Goal: Information Seeking & Learning: Learn about a topic

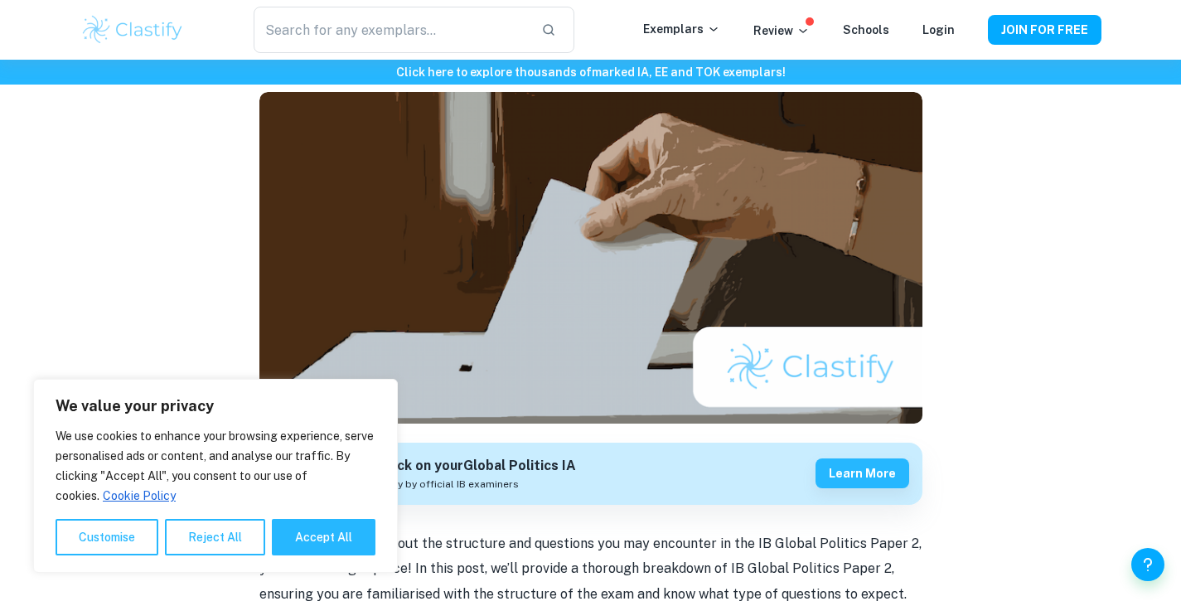
scroll to position [110, 0]
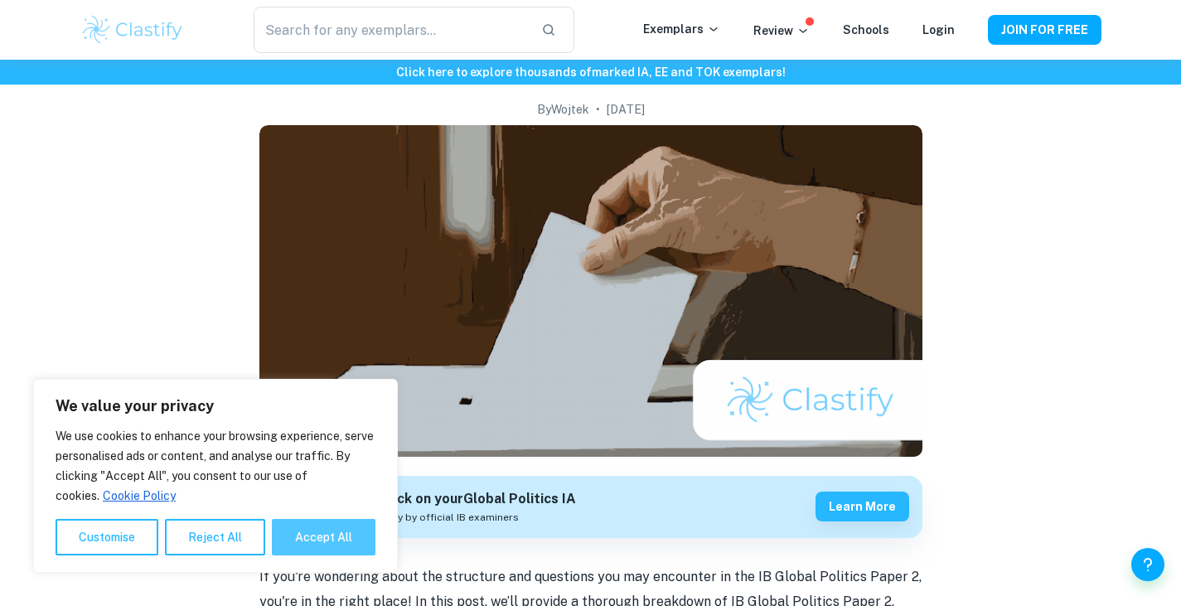
click at [310, 539] on button "Accept All" at bounding box center [324, 537] width 104 height 36
checkbox input "true"
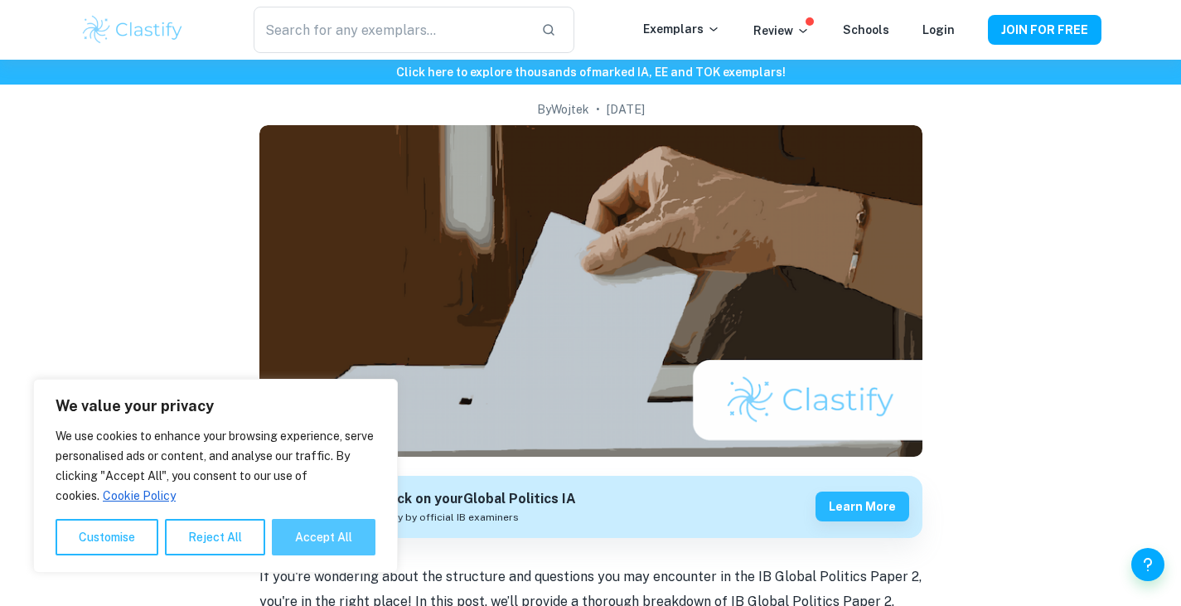
checkbox input "true"
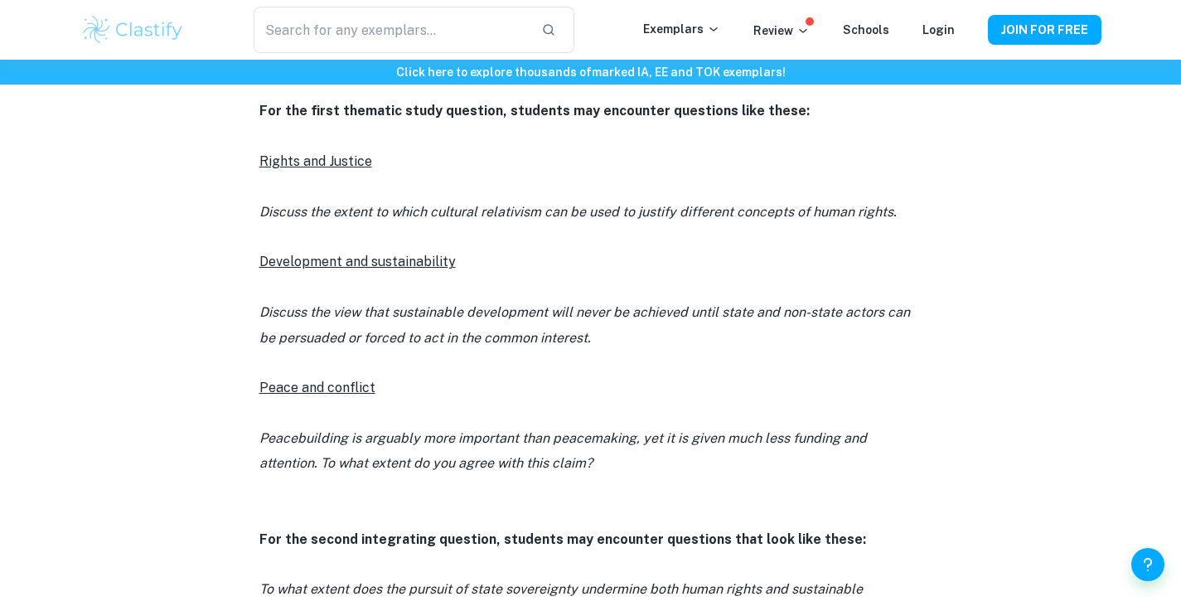
scroll to position [1055, 0]
click at [323, 216] on icon "Discuss the extent to which cultural relativism can be used to justify differen…" at bounding box center [579, 214] width 638 height 16
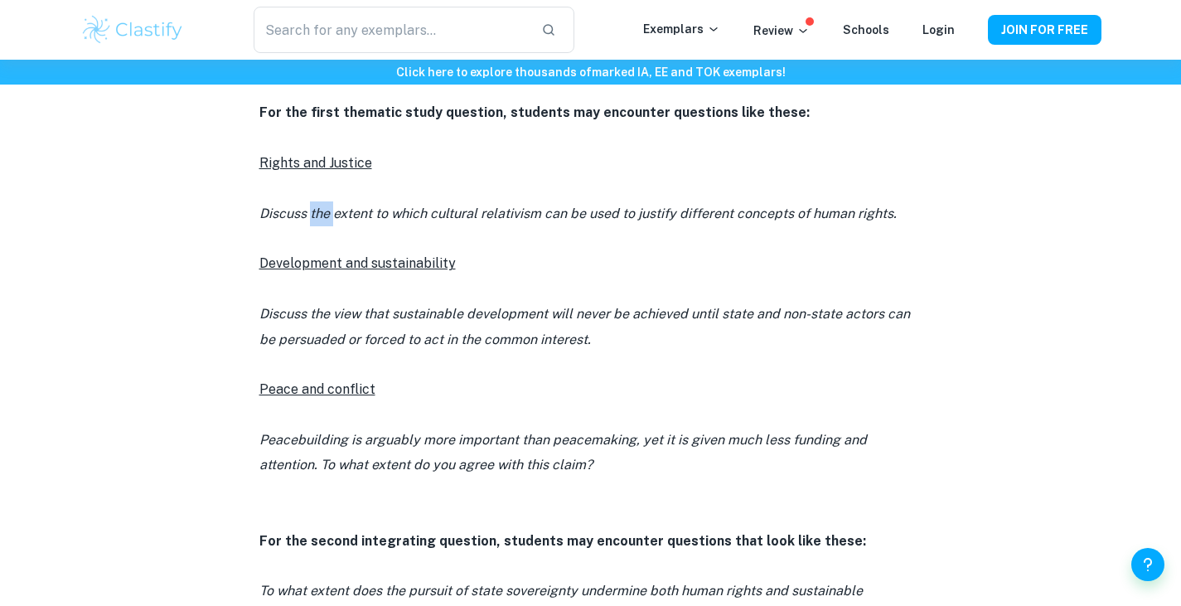
click at [323, 216] on icon "Discuss the extent to which cultural relativism can be used to justify differen…" at bounding box center [579, 214] width 638 height 16
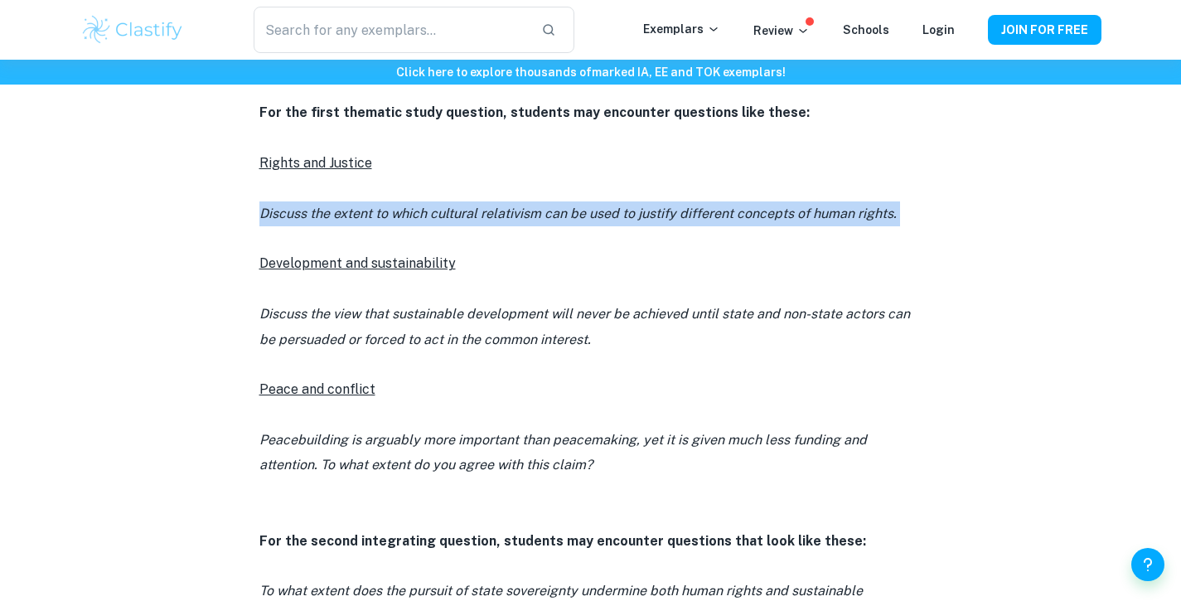
click at [323, 216] on icon "Discuss the extent to which cultural relativism can be used to justify differen…" at bounding box center [579, 214] width 638 height 16
click at [586, 211] on icon "Discuss the extent to which cultural relativism can be used to justify differen…" at bounding box center [579, 214] width 638 height 16
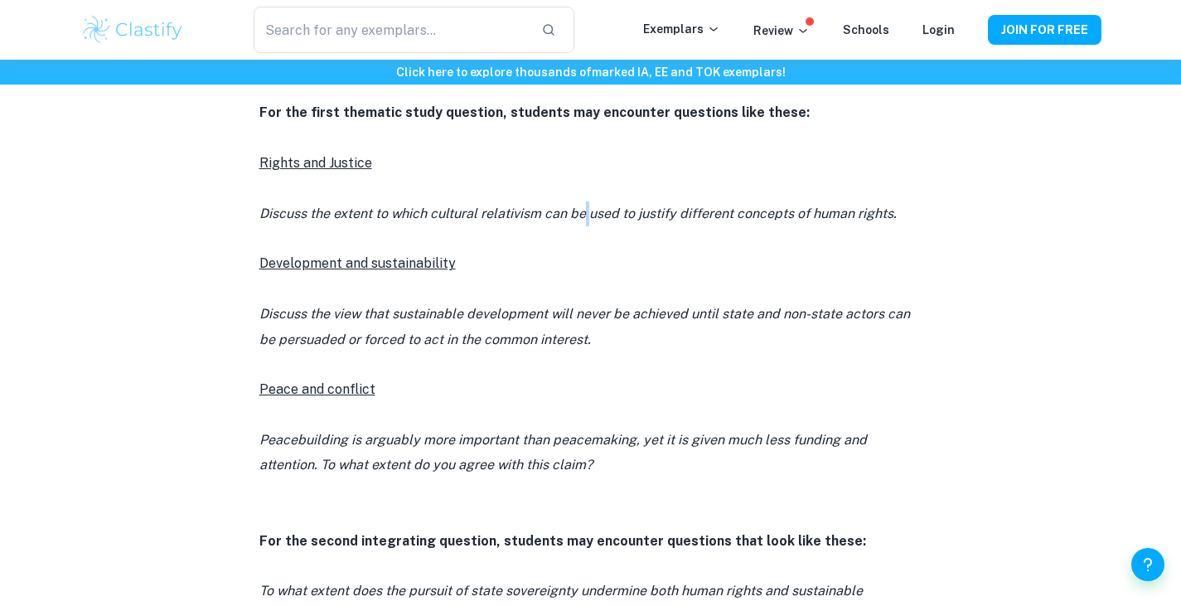
click at [586, 211] on icon "Discuss the extent to which cultural relativism can be used to justify differen…" at bounding box center [579, 214] width 638 height 16
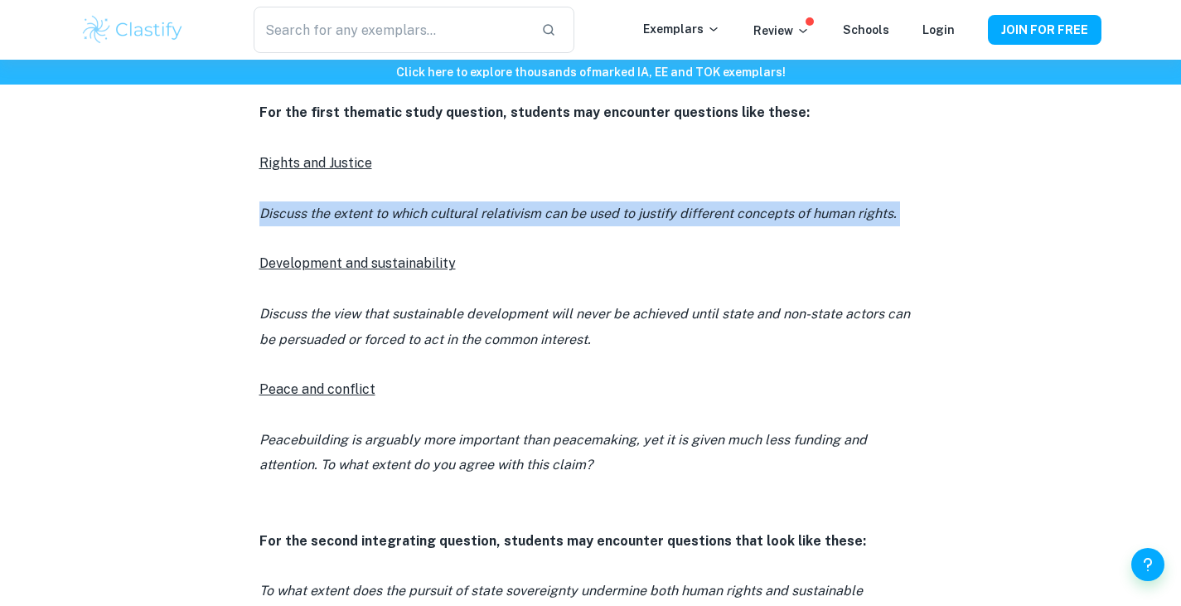
click at [586, 211] on icon "Discuss the extent to which cultural relativism can be used to justify differen…" at bounding box center [579, 214] width 638 height 16
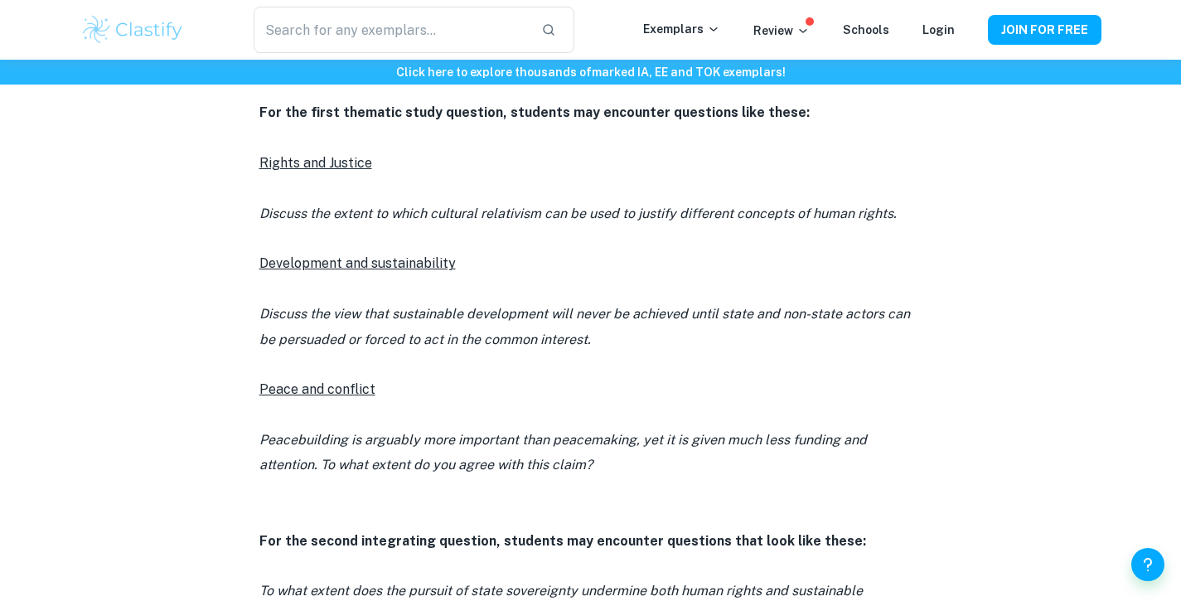
click at [323, 215] on icon "Discuss the extent to which cultural relativism can be used to justify differen…" at bounding box center [579, 214] width 638 height 16
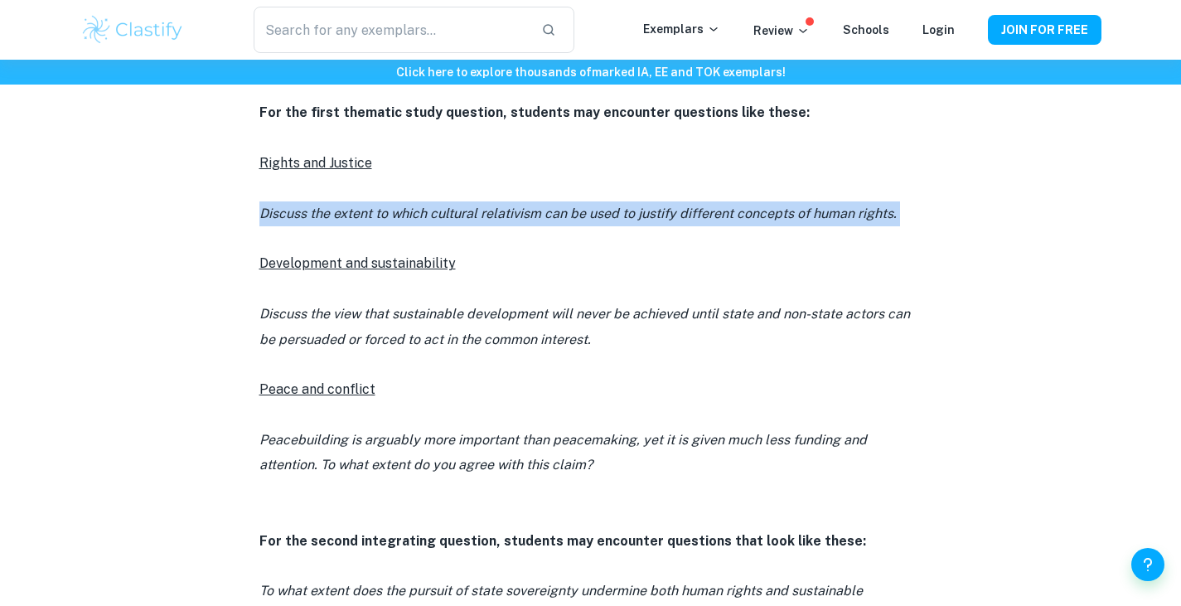
click at [323, 215] on icon "Discuss the extent to which cultural relativism can be used to justify differen…" at bounding box center [579, 214] width 638 height 16
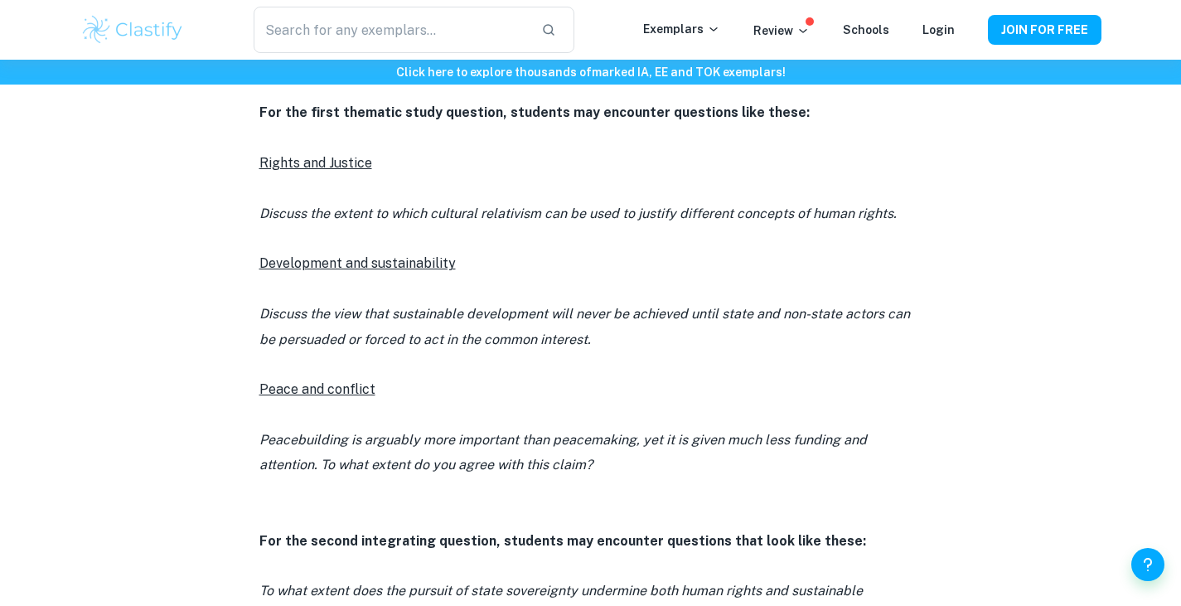
click at [454, 325] on p "Discuss the view that sustainable development will never be achieved until stat…" at bounding box center [591, 327] width 663 height 51
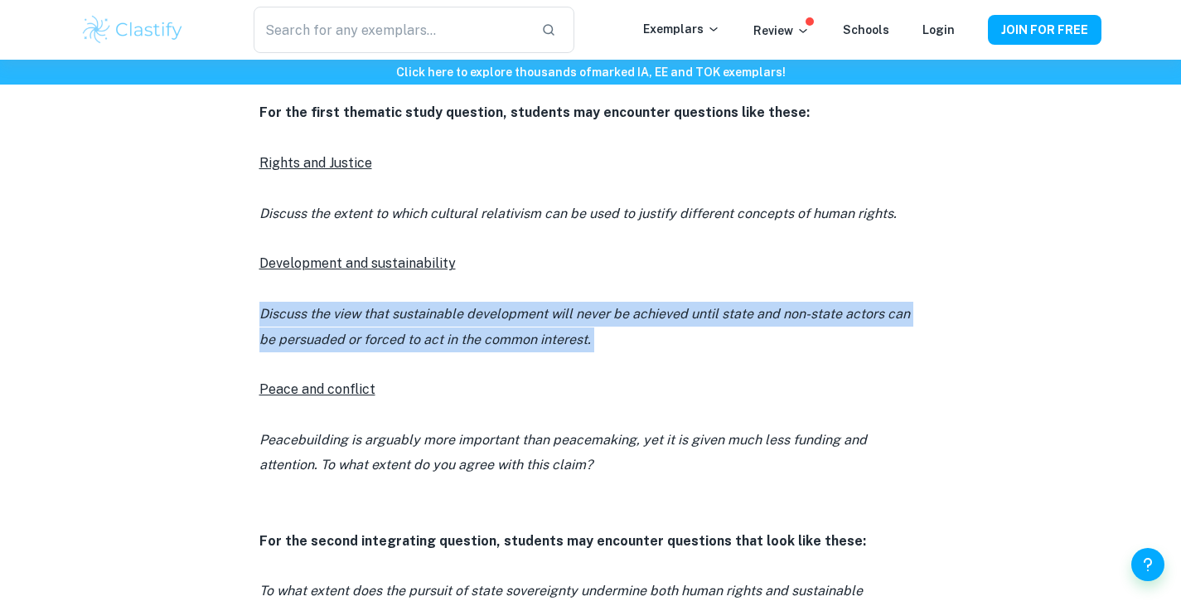
click at [454, 325] on p "Discuss the view that sustainable development will never be achieved until stat…" at bounding box center [591, 327] width 663 height 51
click at [324, 330] on p "Discuss the view that sustainable development will never be achieved until stat…" at bounding box center [591, 327] width 663 height 51
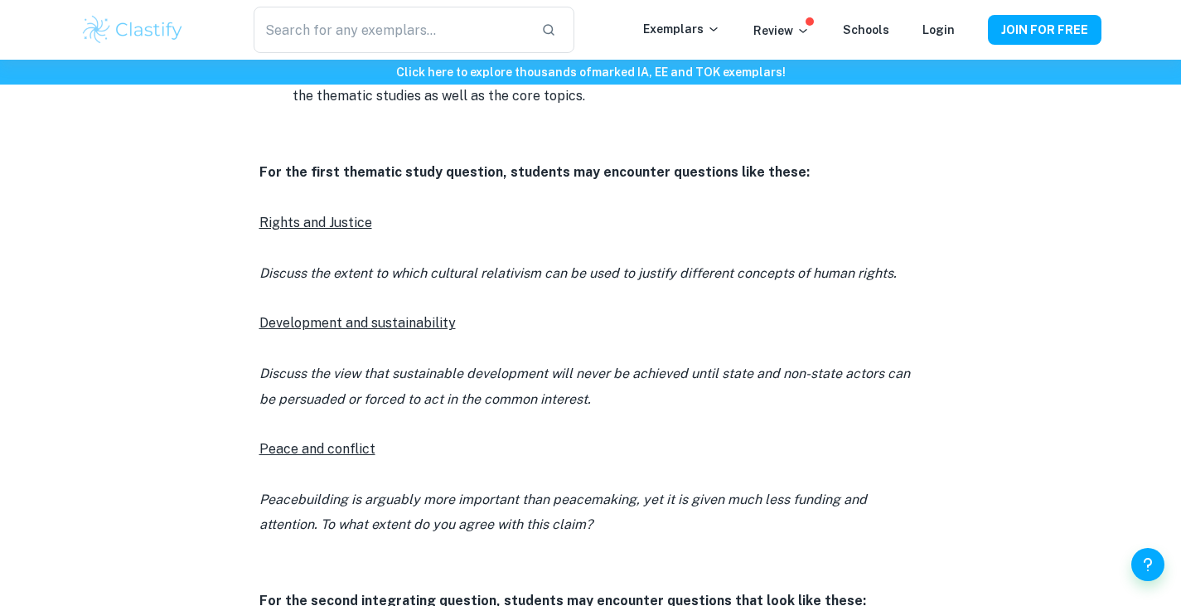
scroll to position [992, 0]
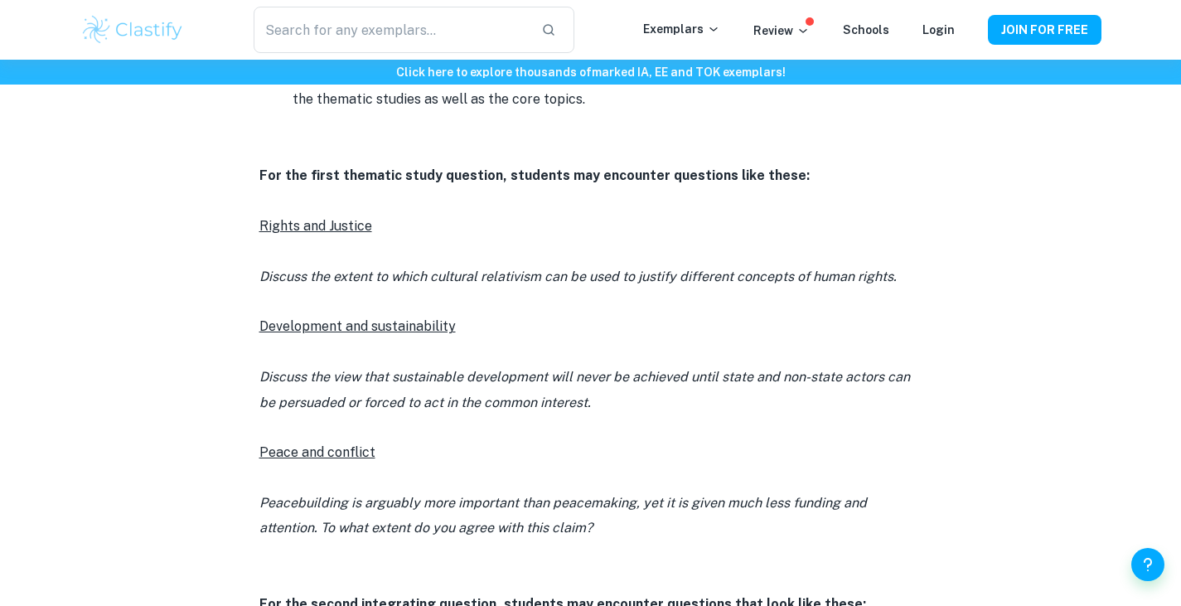
click at [429, 528] on icon "Peacebuilding is arguably more important than peacemaking, yet it is given much…" at bounding box center [564, 515] width 608 height 41
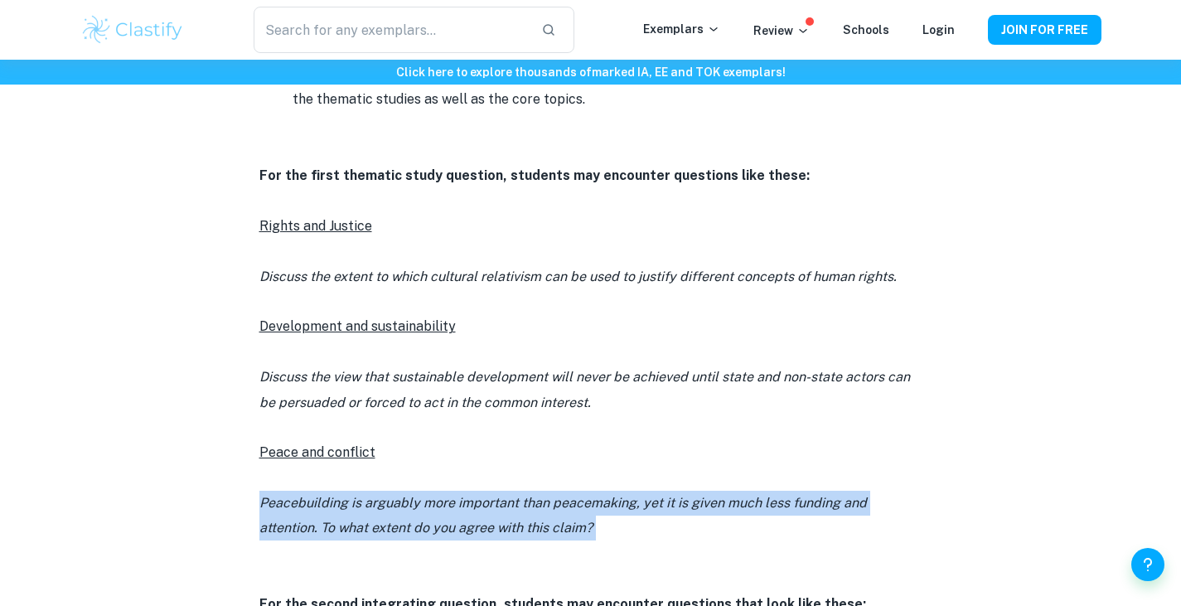
click at [429, 528] on icon "Peacebuilding is arguably more important than peacemaking, yet it is given much…" at bounding box center [564, 515] width 608 height 41
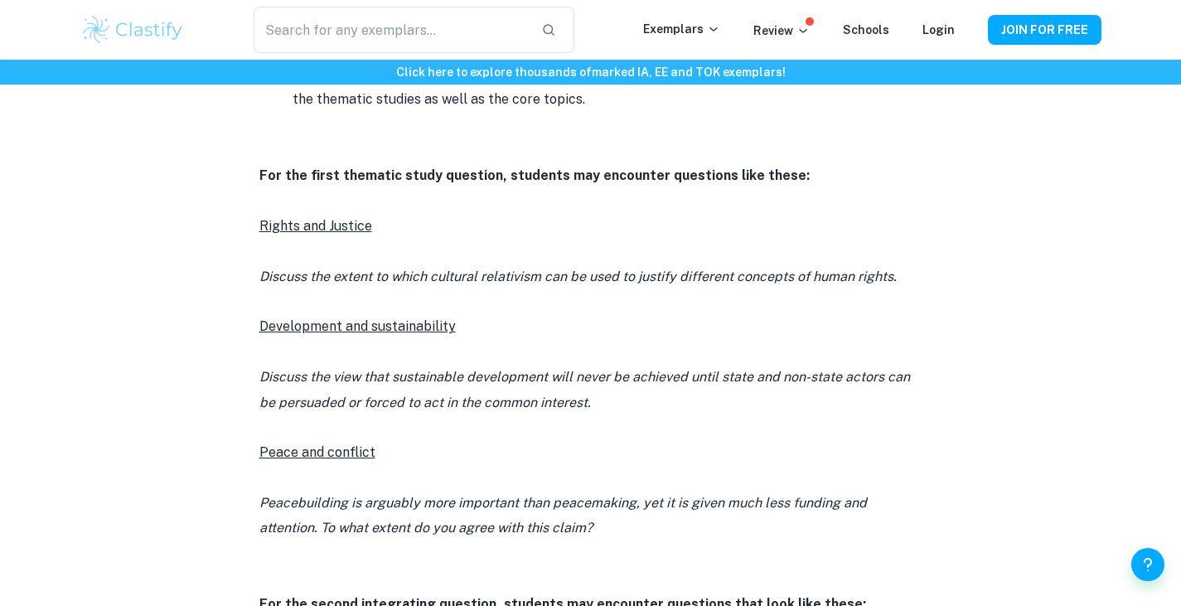
click at [429, 528] on icon "Peacebuilding is arguably more important than peacemaking, yet it is given much…" at bounding box center [564, 515] width 608 height 41
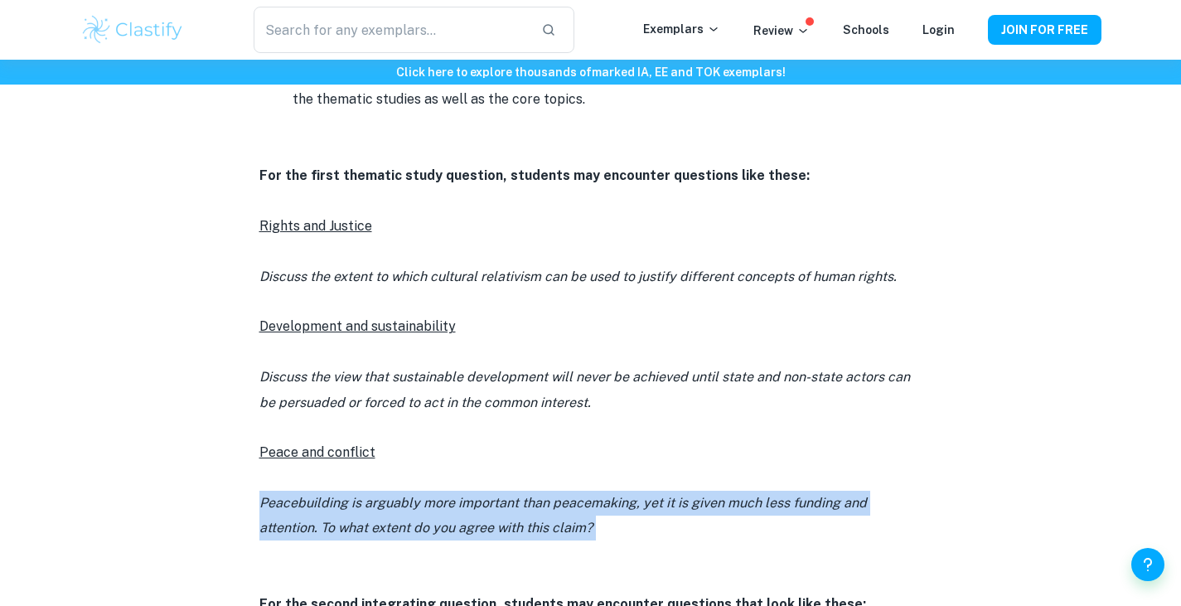
click at [429, 528] on icon "Peacebuilding is arguably more important than peacemaking, yet it is given much…" at bounding box center [564, 515] width 608 height 41
click at [445, 511] on p "Peacebuilding is arguably more important than peacemaking, yet it is given much…" at bounding box center [591, 516] width 663 height 51
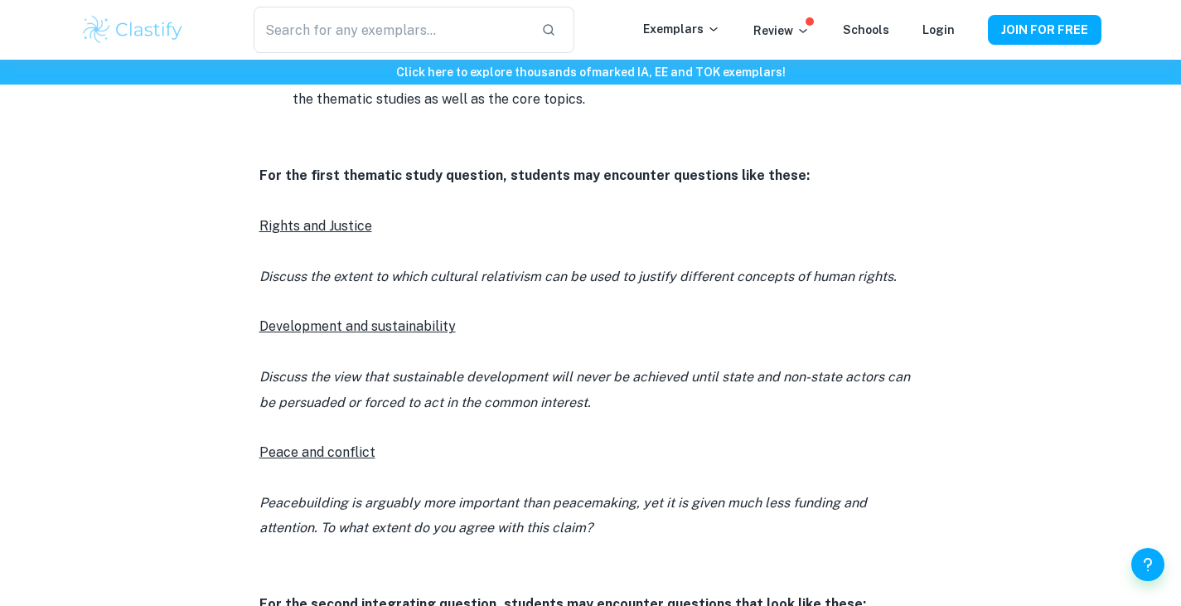
click at [609, 410] on p "Discuss the view that sustainable development will never be achieved until stat…" at bounding box center [591, 390] width 663 height 51
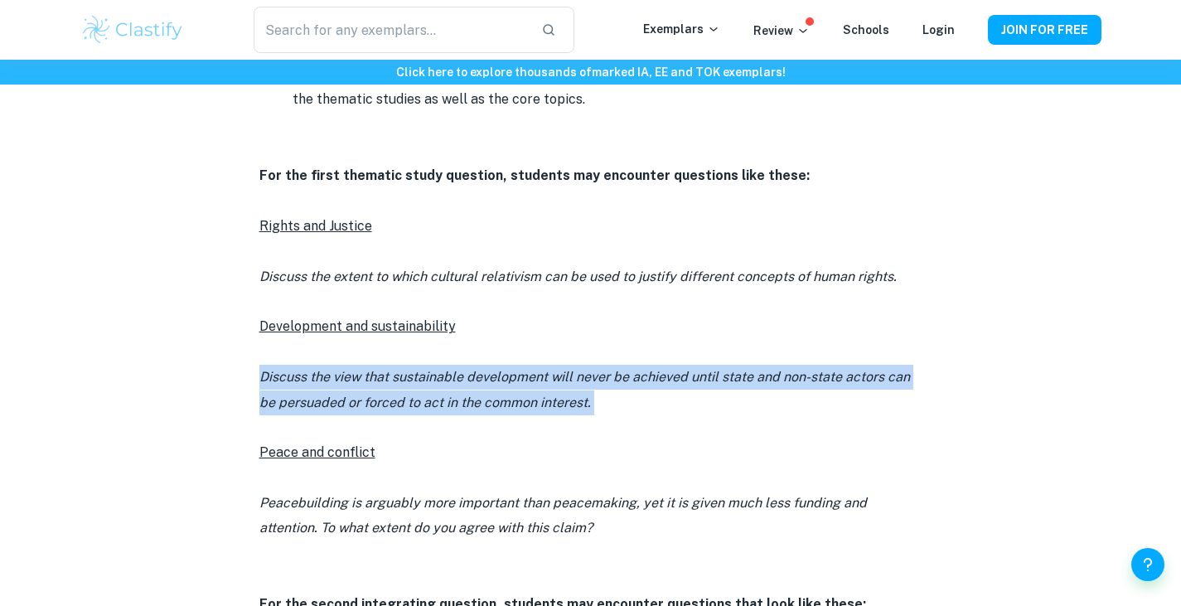
click at [609, 410] on p "Discuss the view that sustainable development will never be achieved until stat…" at bounding box center [591, 390] width 663 height 51
click at [608, 410] on p "Discuss the view that sustainable development will never be achieved until stat…" at bounding box center [591, 390] width 663 height 51
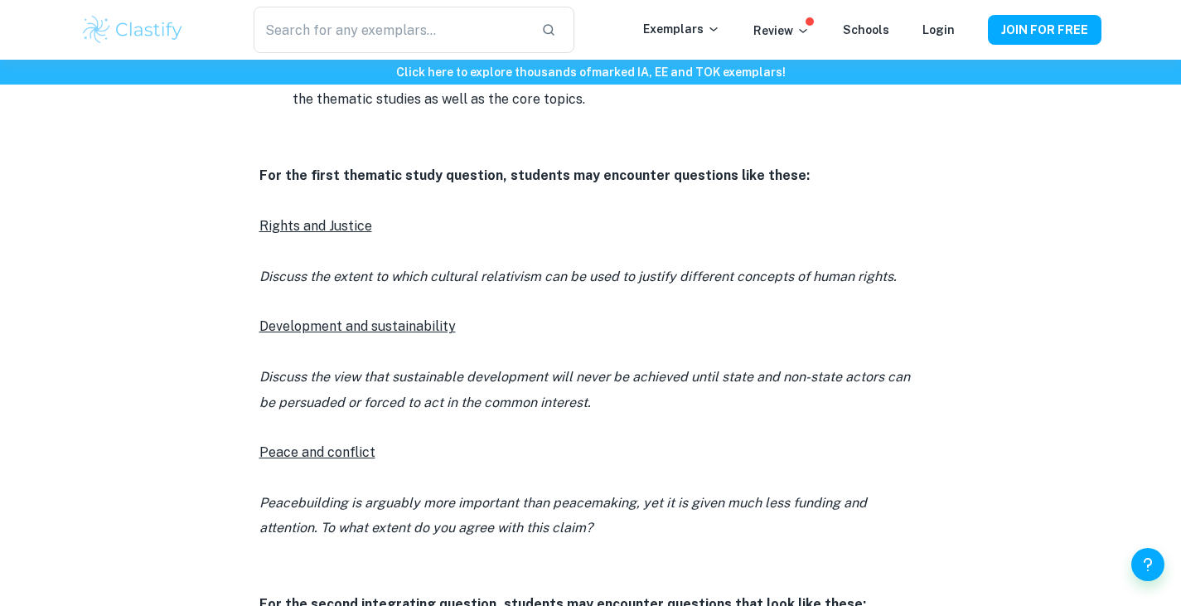
click at [420, 278] on icon "Discuss the extent to which cultural relativism can be used to justify differen…" at bounding box center [579, 277] width 638 height 16
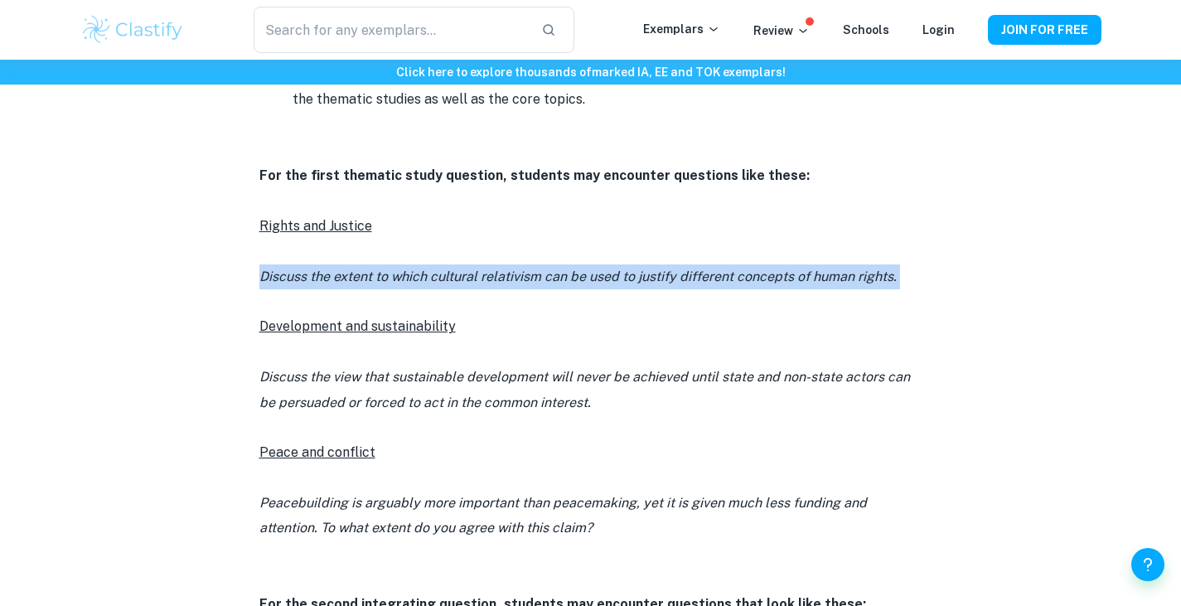
click at [420, 278] on icon "Discuss the extent to which cultural relativism can be used to justify differen…" at bounding box center [579, 277] width 638 height 16
drag, startPoint x: 249, startPoint y: 224, endPoint x: 361, endPoint y: 289, distance: 129.7
click at [361, 289] on div "IB Global Politics Paper 2 By [PERSON_NAME] • [DATE] Get feedback on your Globa…" at bounding box center [590, 464] width 1021 height 2656
click at [134, 267] on div "IB Global Politics Paper 2 By [PERSON_NAME] • [DATE] Get feedback on your Globa…" at bounding box center [590, 464] width 1021 height 2656
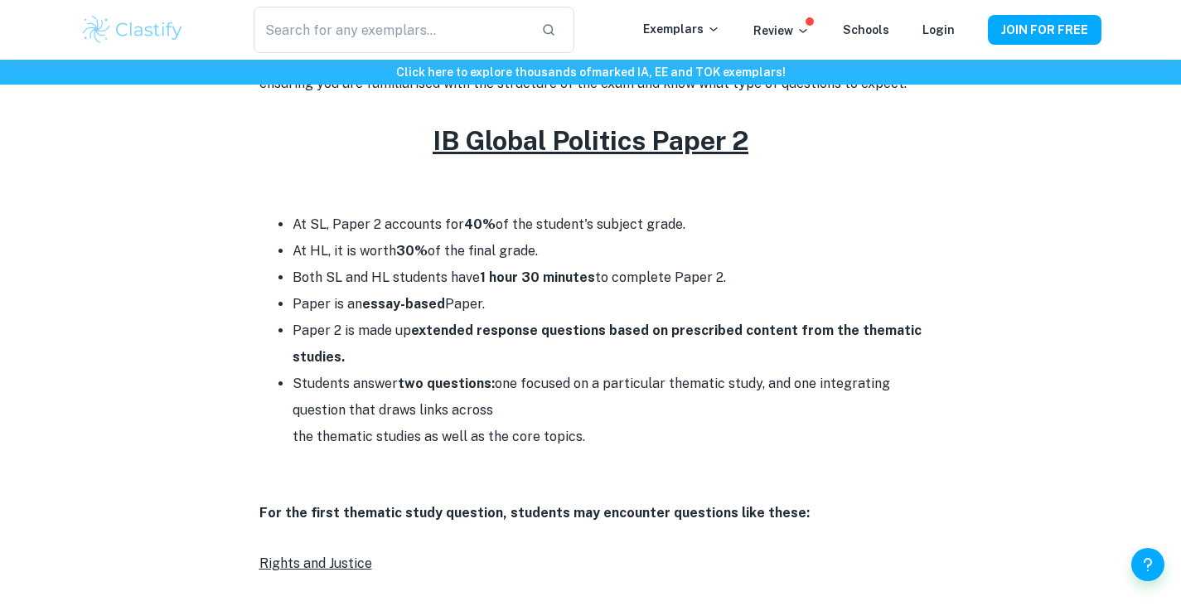
scroll to position [663, 0]
